Goal: Transaction & Acquisition: Purchase product/service

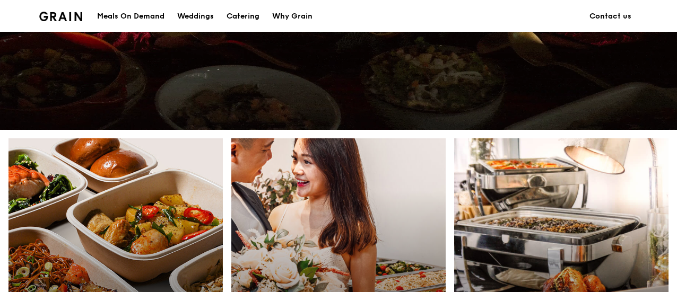
scroll to position [424, 0]
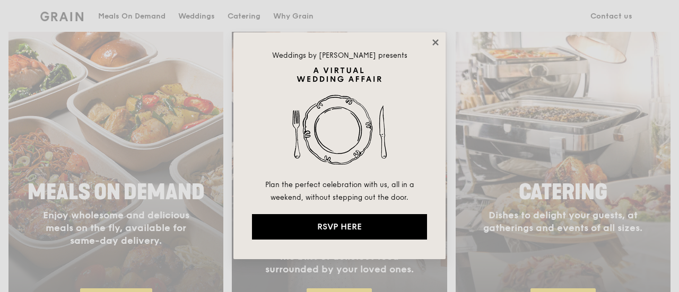
click at [432, 44] on icon at bounding box center [436, 43] width 10 height 10
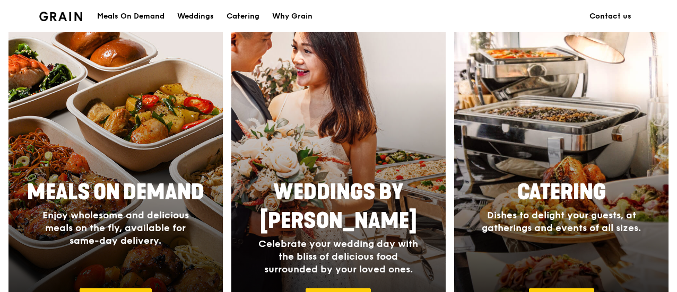
click at [401, 120] on div at bounding box center [339, 182] width 236 height 340
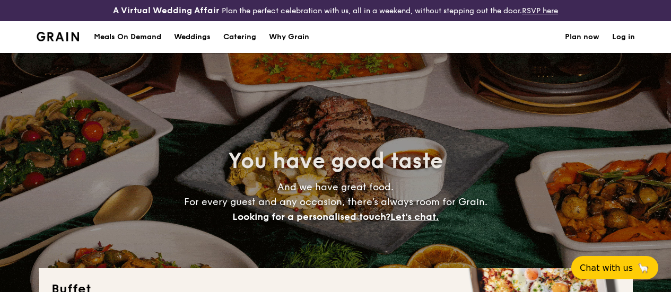
select select
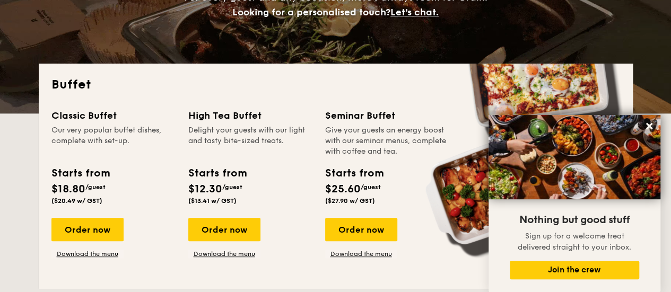
scroll to position [221, 0]
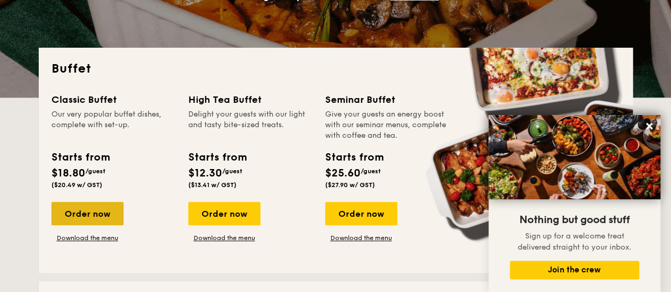
click at [115, 224] on div "Order now" at bounding box center [87, 213] width 72 height 23
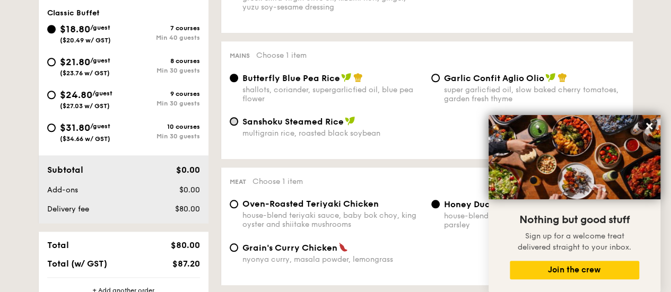
scroll to position [318, 0]
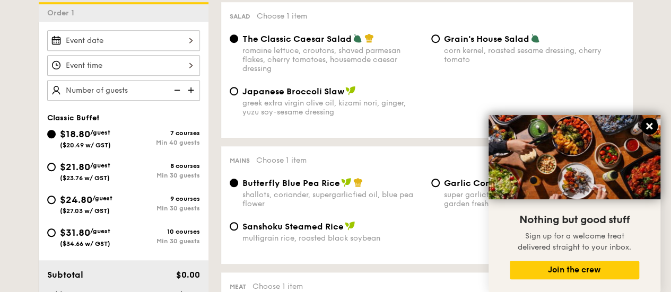
click at [650, 127] on icon at bounding box center [649, 126] width 6 height 6
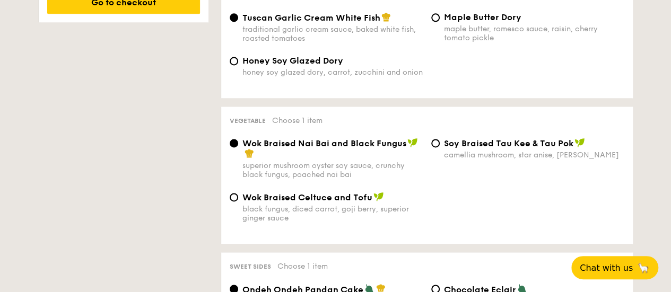
scroll to position [796, 0]
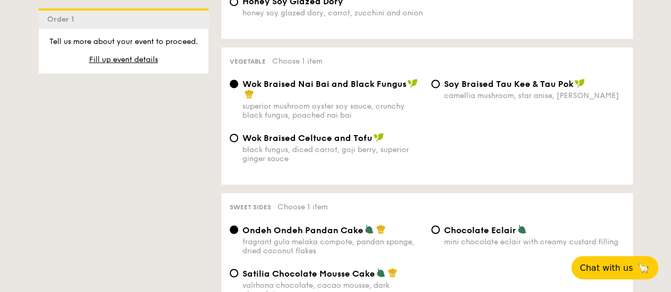
select select
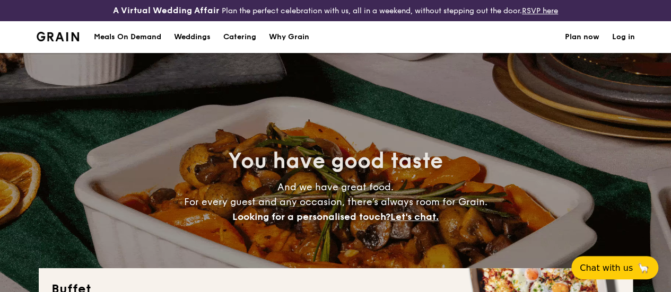
click at [280, 51] on div "Why Grain" at bounding box center [289, 37] width 40 height 32
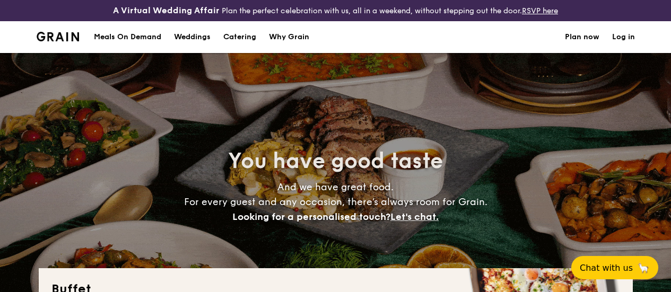
select select
click at [150, 46] on div "Meals On Demand" at bounding box center [127, 37] width 67 height 32
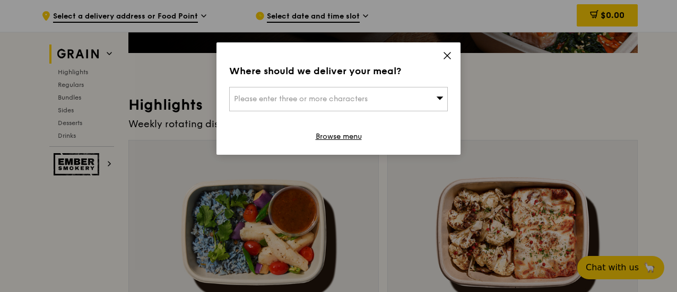
click at [450, 54] on icon at bounding box center [447, 56] width 10 height 10
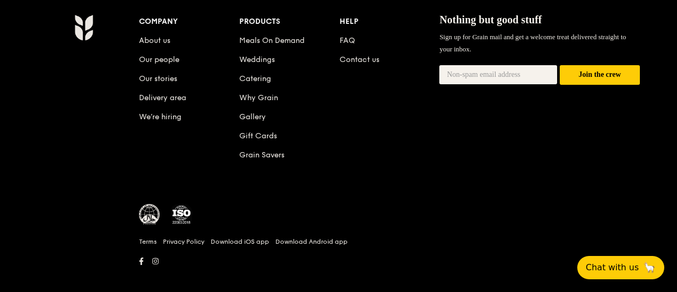
scroll to position [4604, 0]
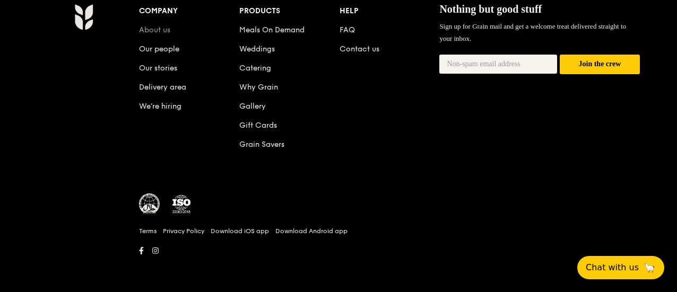
click at [158, 25] on link "About us" at bounding box center [154, 29] width 31 height 9
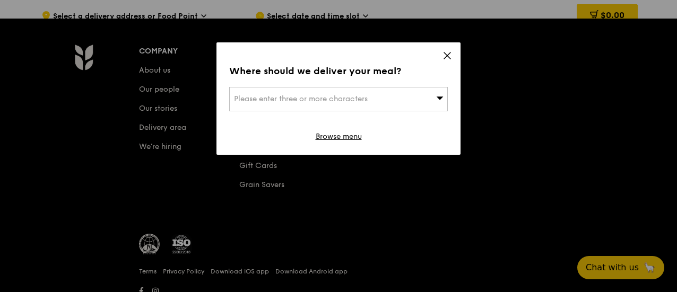
scroll to position [4604, 0]
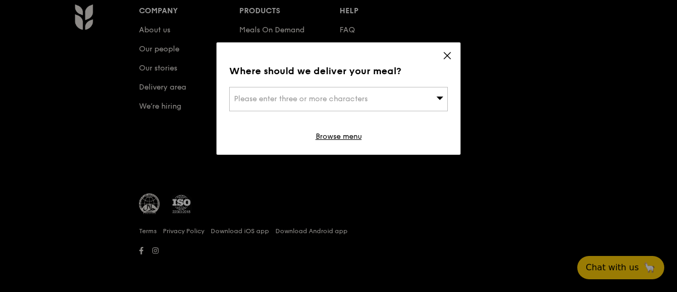
click at [457, 59] on div "Where should we deliver your meal? Please enter three or more characters Browse…" at bounding box center [338, 98] width 244 height 112
click at [452, 60] on div "Where should we deliver your meal? Please enter three or more characters Browse…" at bounding box center [338, 98] width 244 height 112
click at [441, 62] on div "Where should we deliver your meal? Please enter three or more characters Browse…" at bounding box center [338, 98] width 244 height 112
click at [445, 58] on icon at bounding box center [447, 56] width 6 height 6
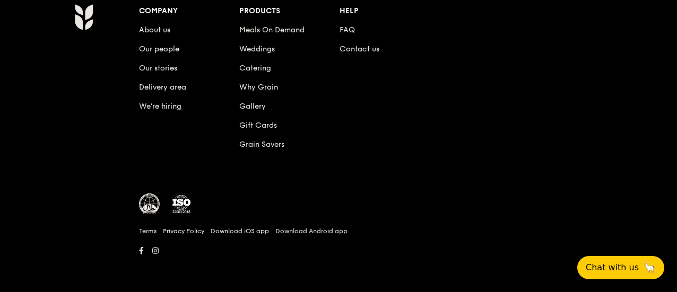
click at [142, 43] on li "Our people" at bounding box center [189, 47] width 100 height 19
click at [147, 51] on link "Our people" at bounding box center [159, 49] width 40 height 9
